Goal: Task Accomplishment & Management: Manage account settings

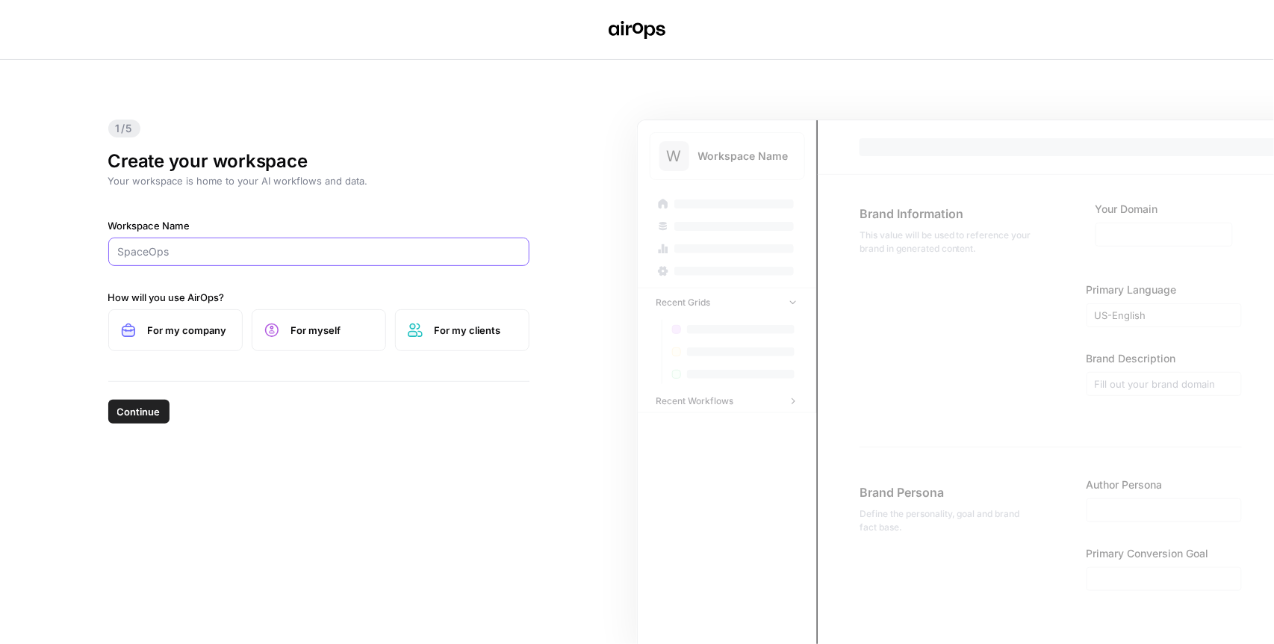
click at [208, 255] on input "Workspace Name" at bounding box center [319, 251] width 402 height 15
click at [213, 253] on input "Workspace Name" at bounding box center [319, 251] width 402 height 15
paste input "[URL][DOMAIN_NAME]"
click at [245, 255] on input "[URL][DOMAIN_NAME]" at bounding box center [319, 251] width 402 height 15
drag, startPoint x: 230, startPoint y: 255, endPoint x: 372, endPoint y: 255, distance: 141.8
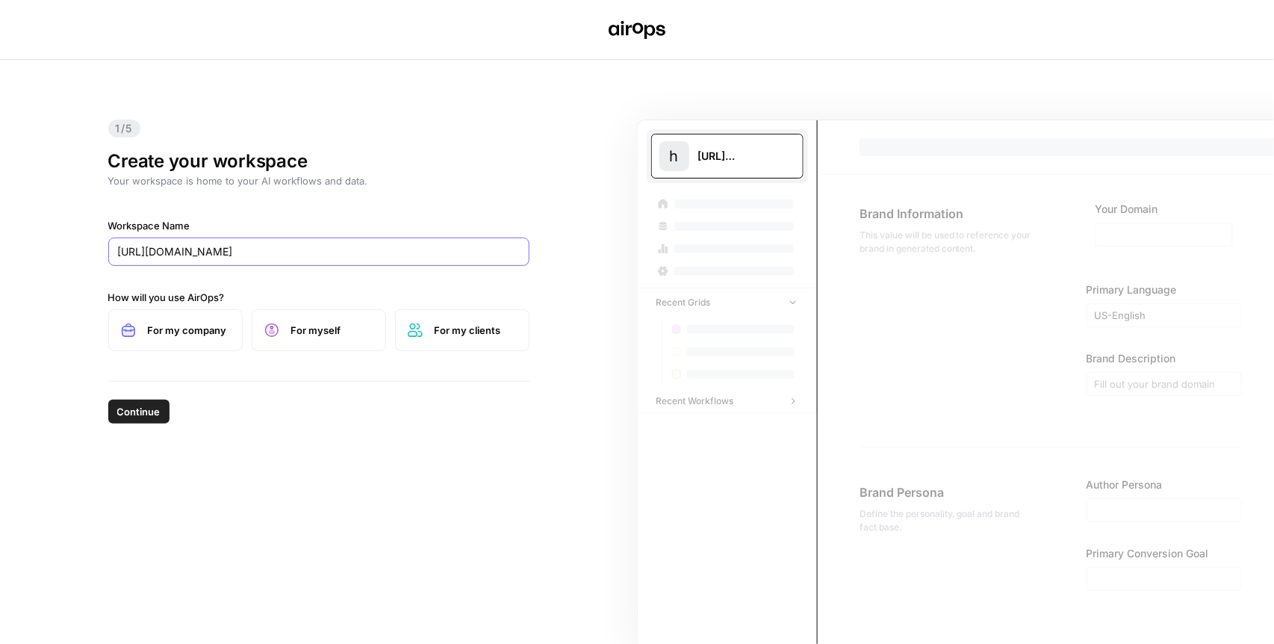
click at [372, 255] on input "[URL][DOMAIN_NAME]" at bounding box center [319, 251] width 402 height 15
click at [327, 254] on input "[URL][DOMAIN_NAME]" at bounding box center [319, 251] width 402 height 15
drag, startPoint x: 328, startPoint y: 254, endPoint x: 373, endPoint y: 252, distance: 45.6
click at [373, 252] on input "[URL][DOMAIN_NAME]" at bounding box center [319, 251] width 402 height 15
click at [272, 253] on input "[URL][DOMAIN_NAME]" at bounding box center [319, 251] width 402 height 15
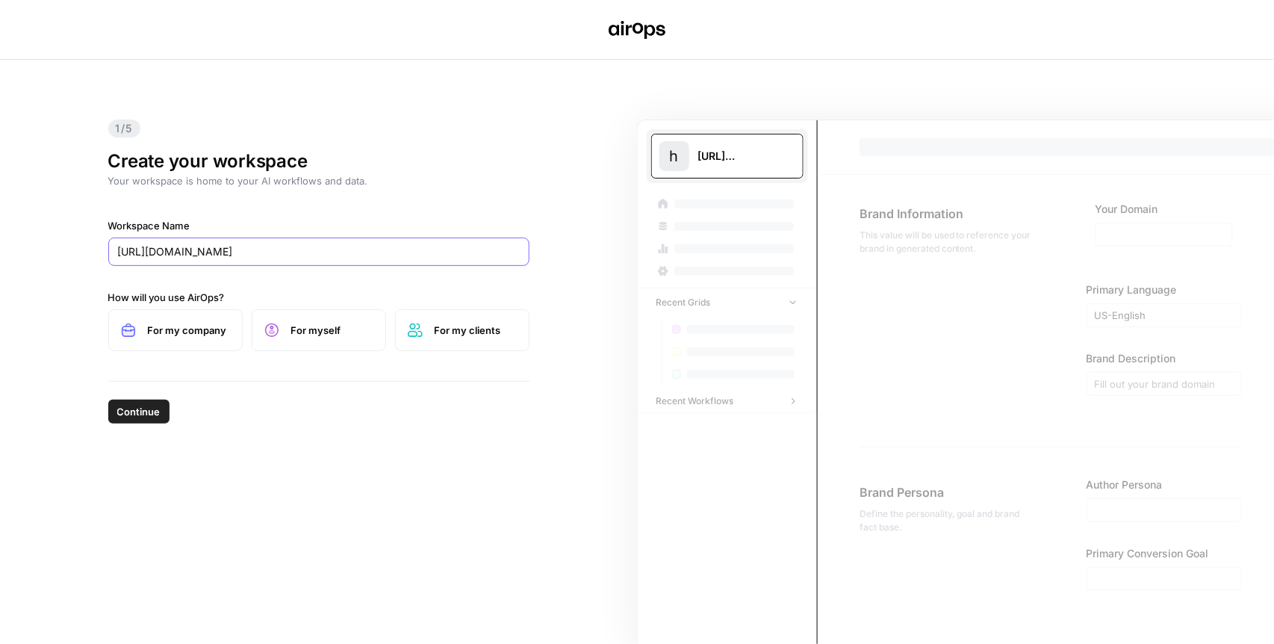
click at [272, 253] on input "[URL][DOMAIN_NAME]" at bounding box center [319, 251] width 402 height 15
click at [338, 251] on input "[URL][DOMAIN_NAME]" at bounding box center [319, 251] width 402 height 15
click at [358, 252] on input "[URL][DOMAIN_NAME]" at bounding box center [319, 251] width 402 height 15
click at [359, 252] on input "[URL][DOMAIN_NAME]" at bounding box center [319, 251] width 402 height 15
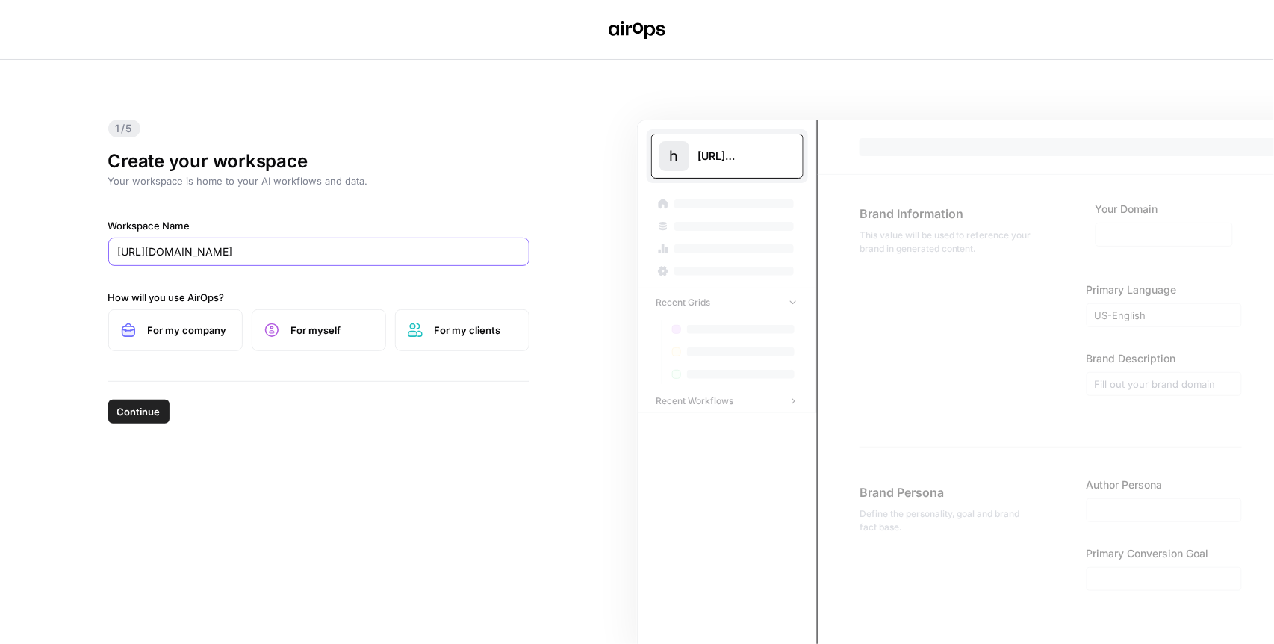
type input "[URL][DOMAIN_NAME]"
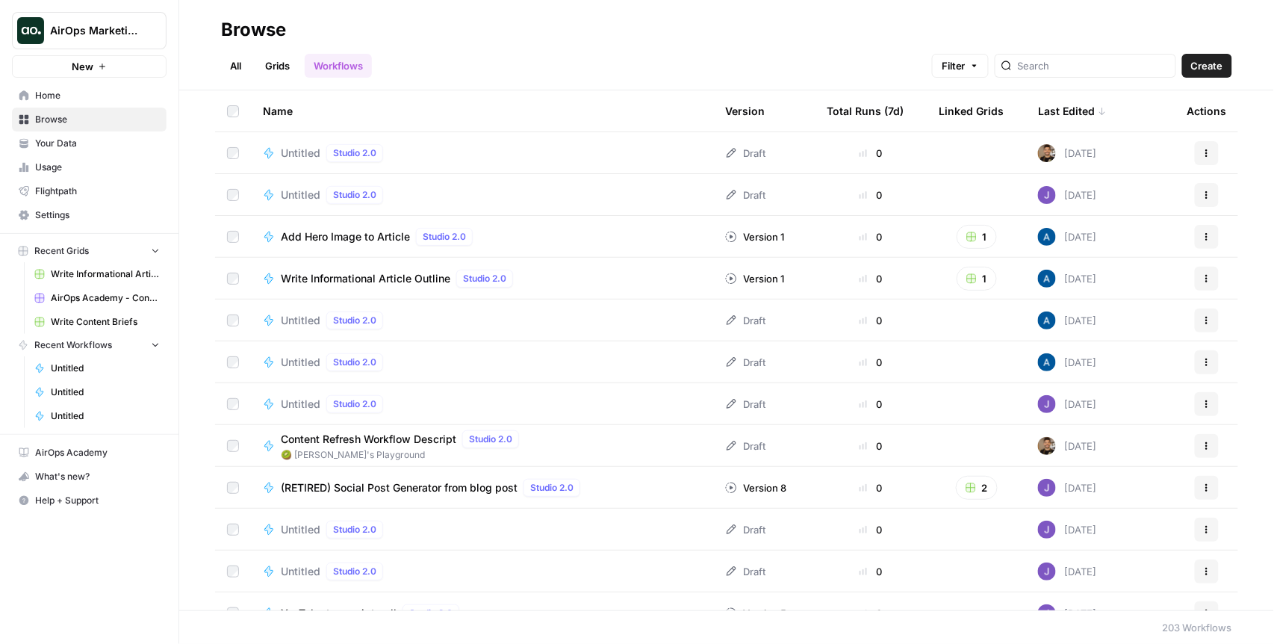
click at [122, 34] on span "AirOps Marketing" at bounding box center [95, 30] width 90 height 15
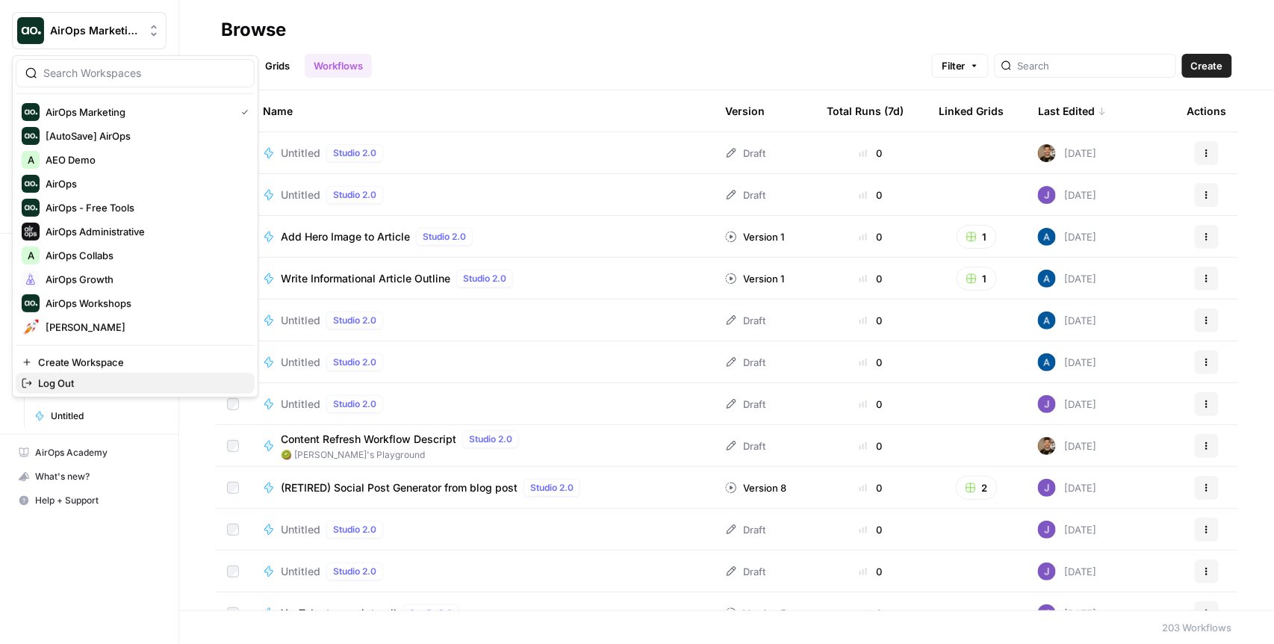
click at [66, 378] on span "Log Out" at bounding box center [140, 383] width 205 height 15
